Goal: Communication & Community: Answer question/provide support

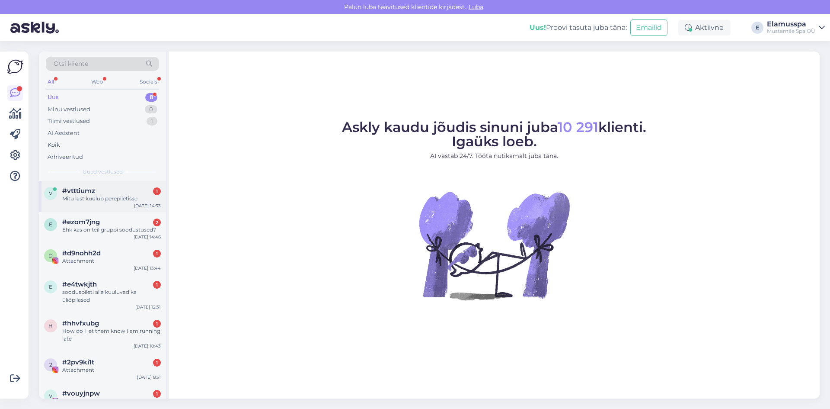
click at [111, 205] on div "v #vtttiumz 1 Mitu last kuulub perepiletisse [DATE] 14:53" at bounding box center [102, 196] width 127 height 31
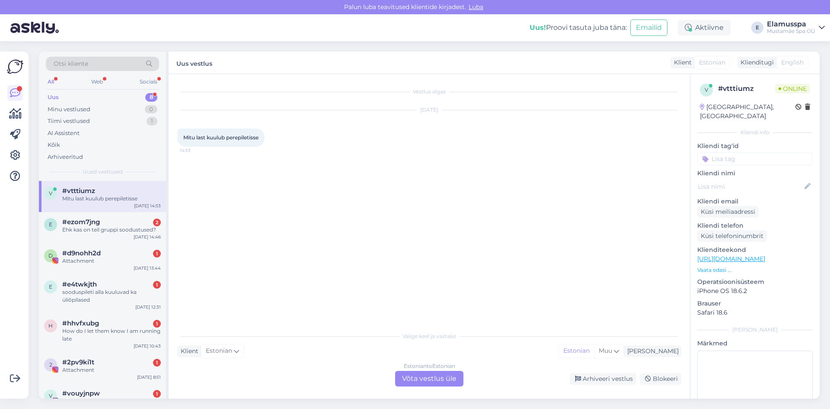
click at [408, 372] on div "Estonian to Estonian Võta vestlus üle" at bounding box center [429, 379] width 68 height 16
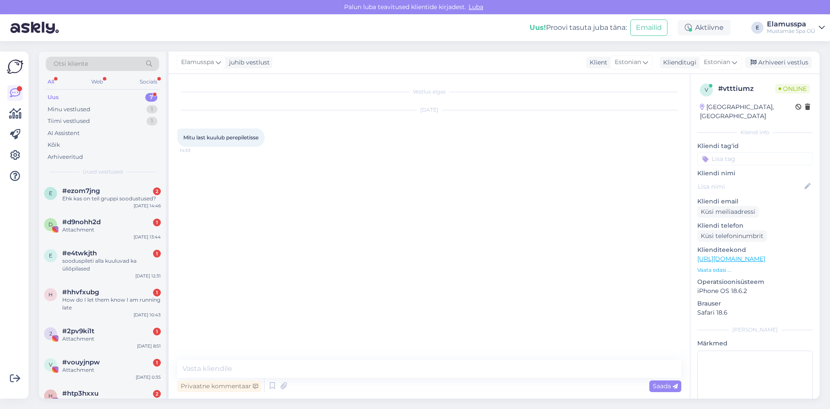
click at [384, 381] on div "Privaatne kommentaar Saada" at bounding box center [429, 386] width 504 height 16
click at [371, 369] on textarea at bounding box center [429, 368] width 504 height 18
click at [371, 369] on textarea "Tere! [PERSON_NAME]" at bounding box center [429, 368] width 504 height 18
type textarea "Tere! [PERSON_NAME]"
click at [669, 382] on span "Saada" at bounding box center [665, 386] width 25 height 8
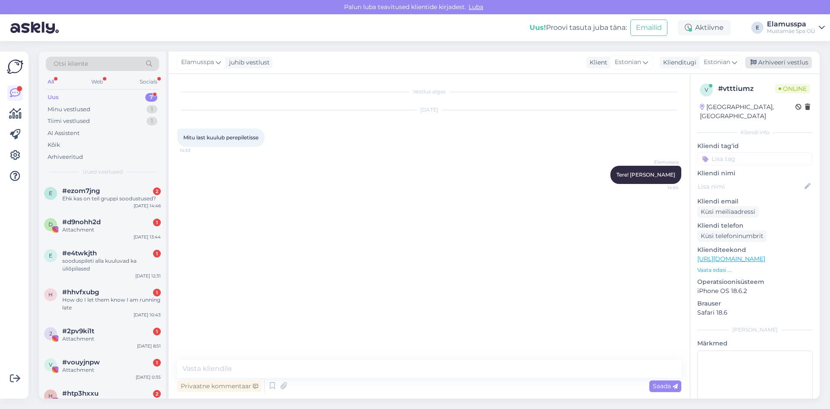
click at [770, 63] on div "Arhiveeri vestlus" at bounding box center [779, 63] width 67 height 12
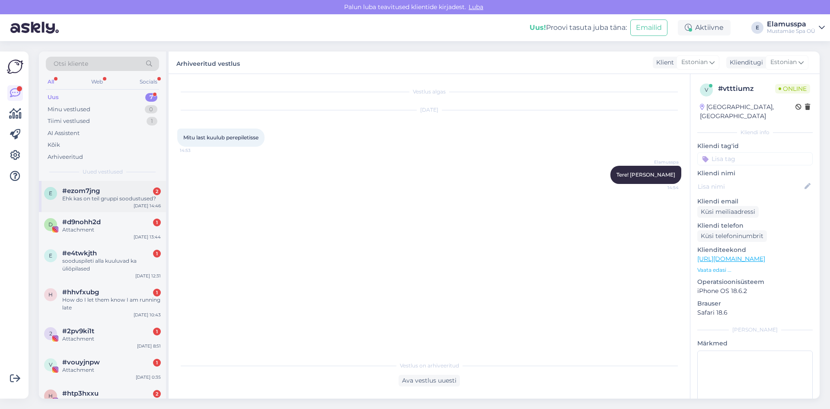
click at [106, 193] on div "#ezom7jng 2" at bounding box center [111, 191] width 99 height 8
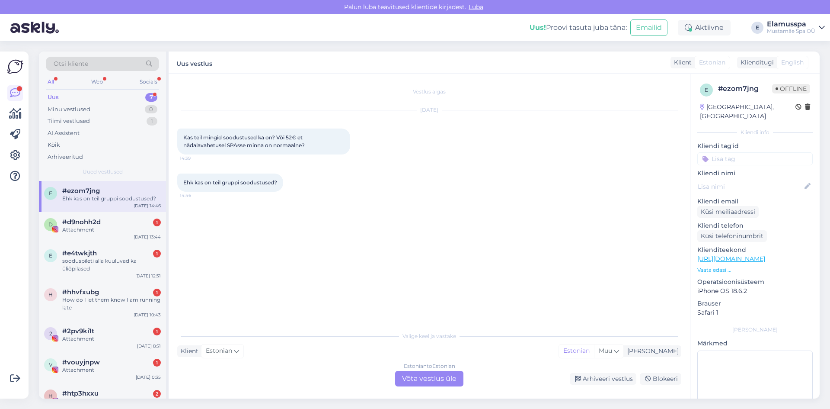
click at [435, 373] on div "Estonian to Estonian Võta vestlus üle" at bounding box center [429, 379] width 68 height 16
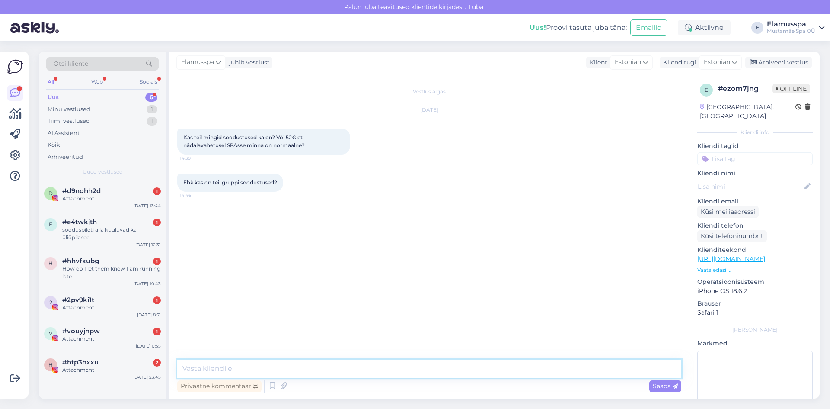
click at [408, 375] on textarea at bounding box center [429, 368] width 504 height 18
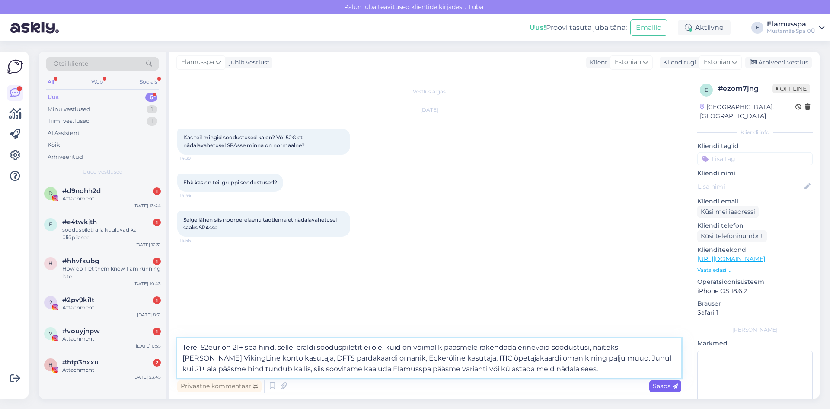
type textarea "Tere! 52eur on 21+ spa hind, sellel eraldi sooduspiletit ei ole, kuid on võimal…"
click at [673, 384] on icon at bounding box center [675, 386] width 5 height 5
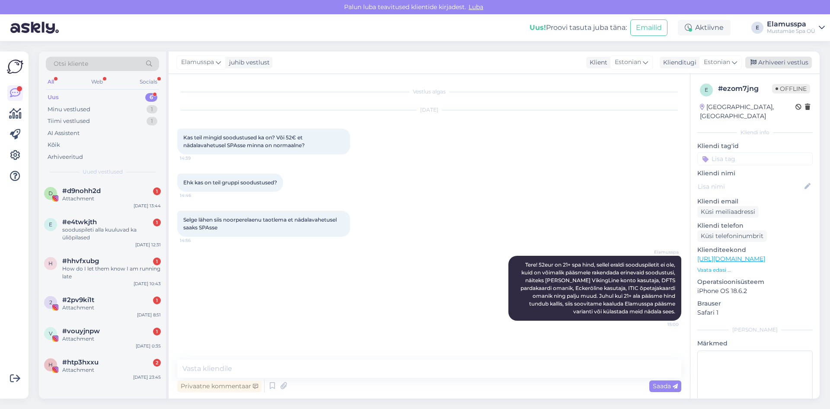
click at [777, 66] on div "Arhiveeri vestlus" at bounding box center [779, 63] width 67 height 12
